Goal: Find specific page/section: Find specific page/section

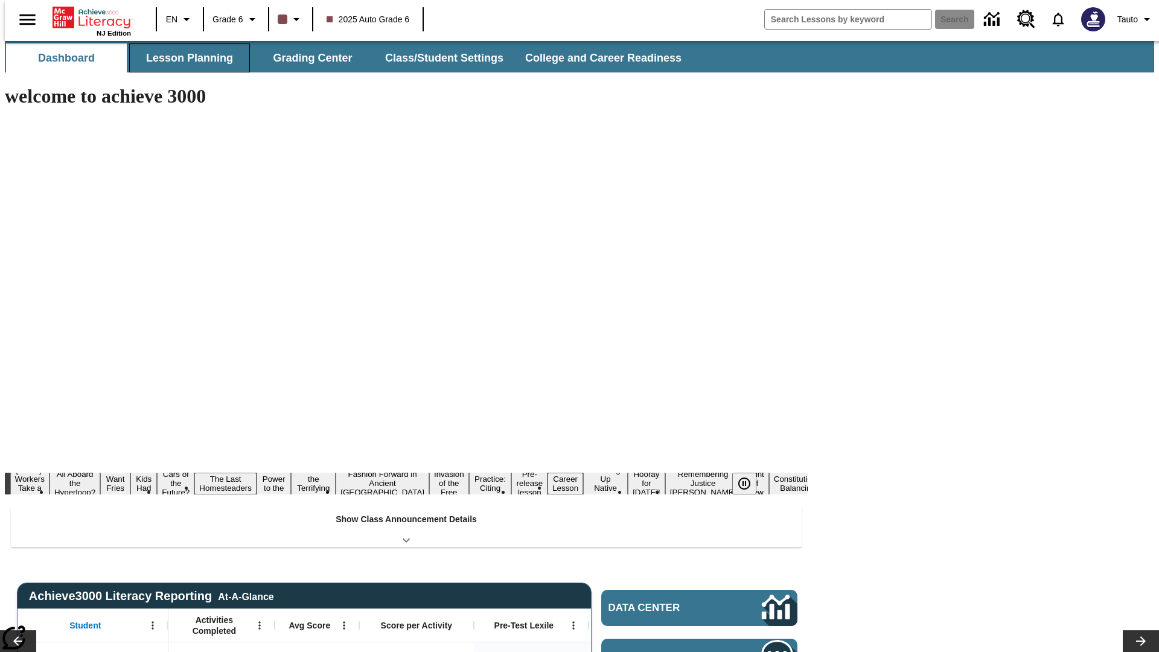
click at [185, 58] on button "Lesson Planning" at bounding box center [189, 57] width 121 height 29
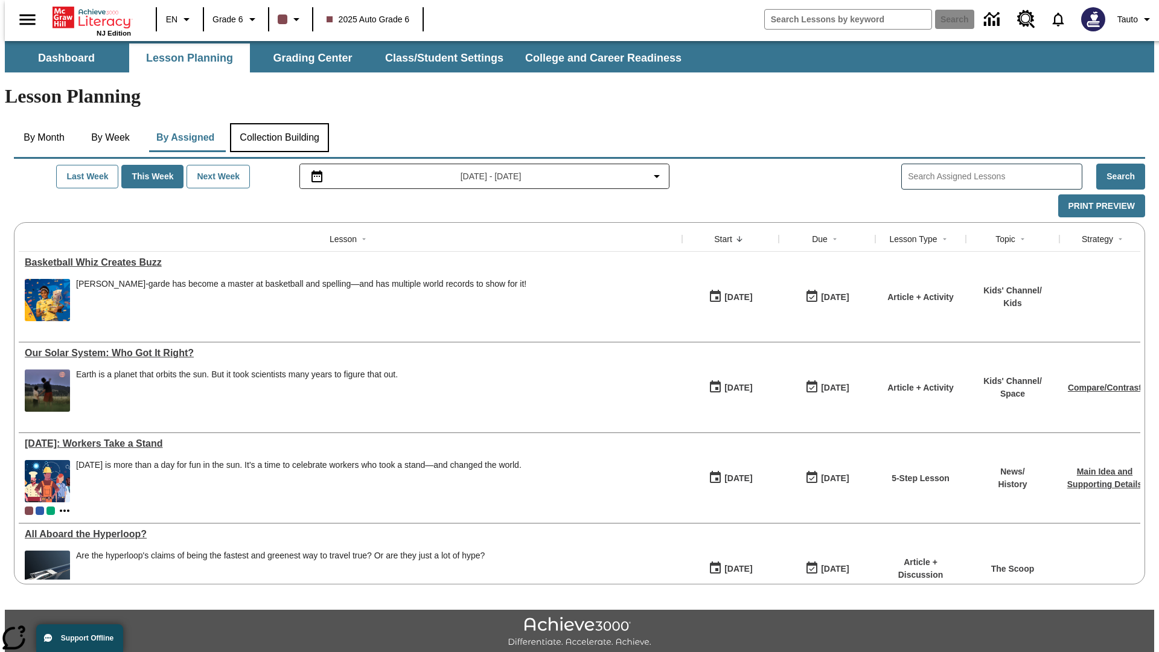
click at [279, 123] on button "Collection Building" at bounding box center [279, 137] width 99 height 29
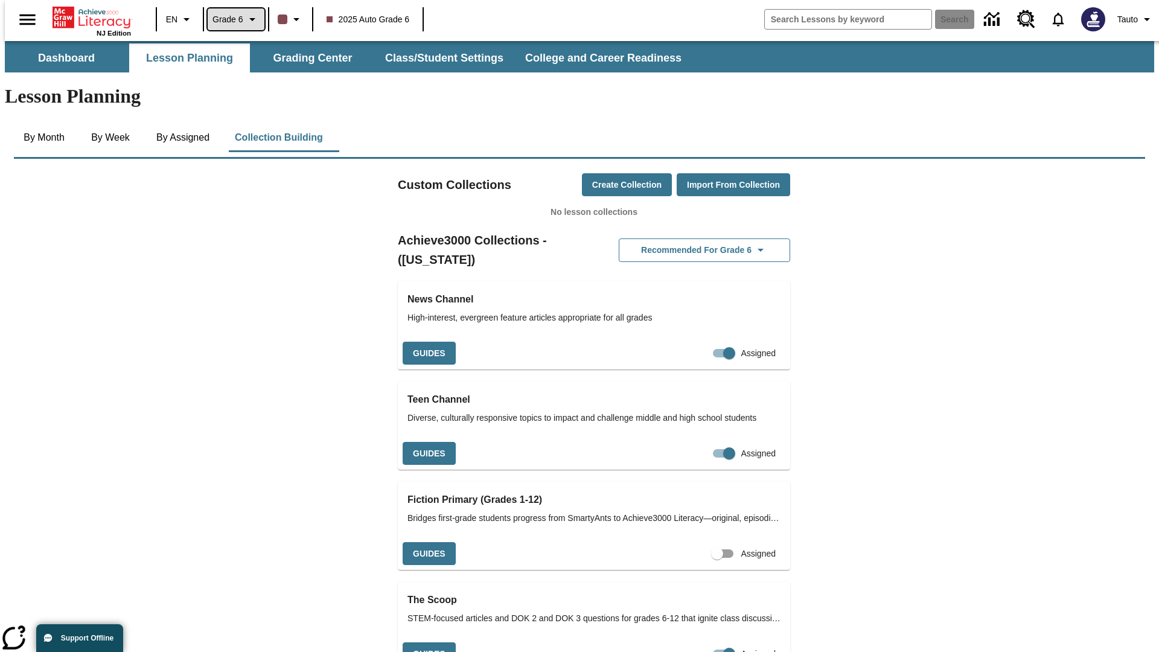
click at [232, 19] on span "Grade 6" at bounding box center [227, 19] width 31 height 13
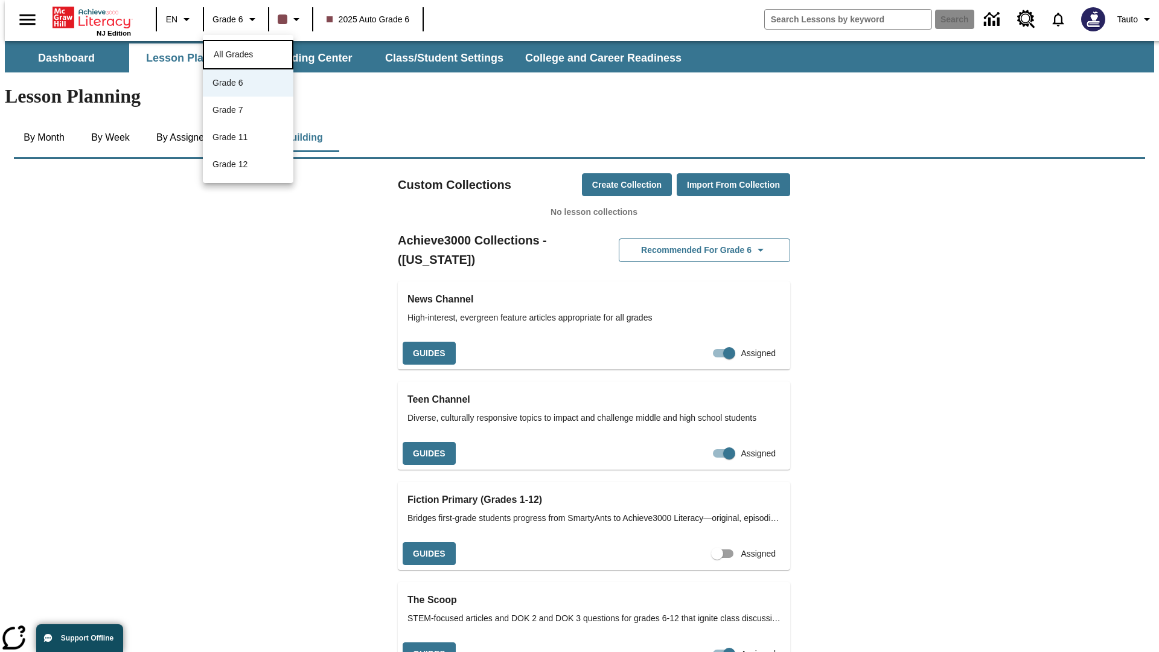
click at [248, 53] on span "All Grades" at bounding box center [233, 54] width 39 height 10
